Goal: Navigation & Orientation: Go to known website

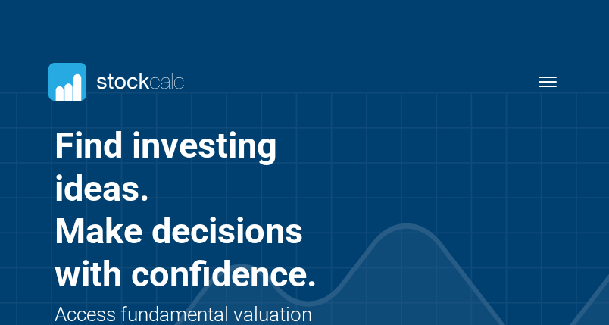
scroll to position [468, 546]
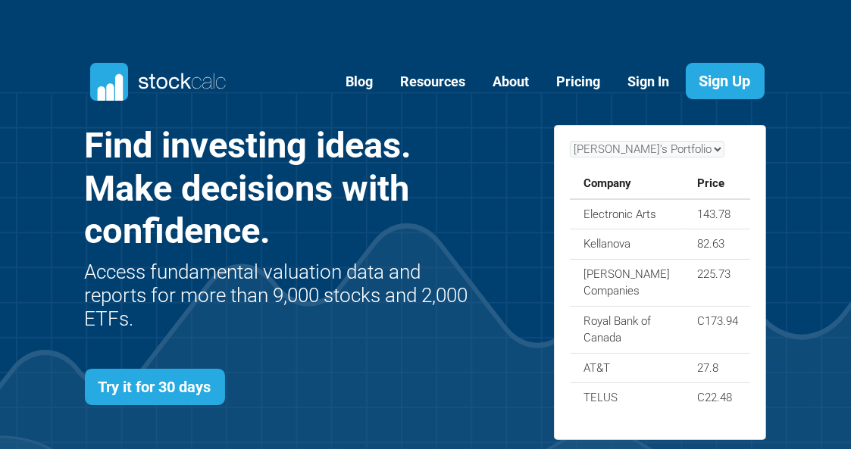
scroll to position [537, 727]
